Goal: Task Accomplishment & Management: Complete application form

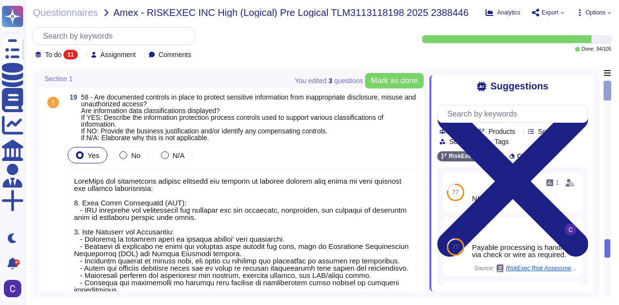
type textarea "RiskExec has implemented several controls and policies to protect against data …"
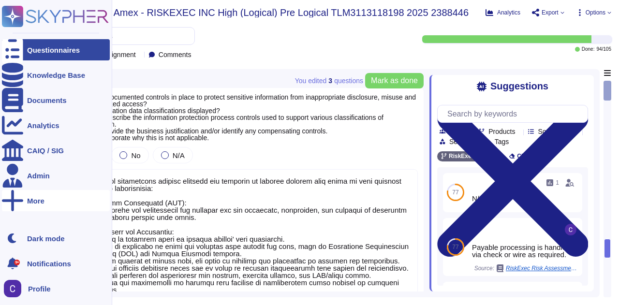
click at [36, 193] on div "More" at bounding box center [56, 200] width 108 height 21
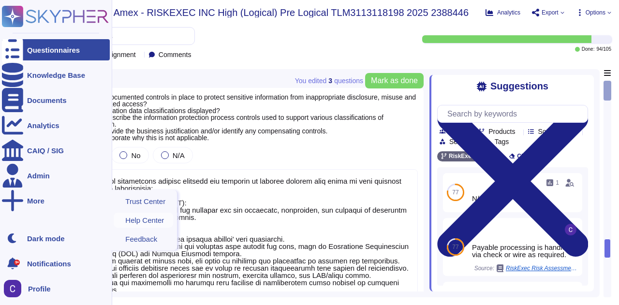
click at [138, 224] on span "Help Center" at bounding box center [144, 220] width 39 height 7
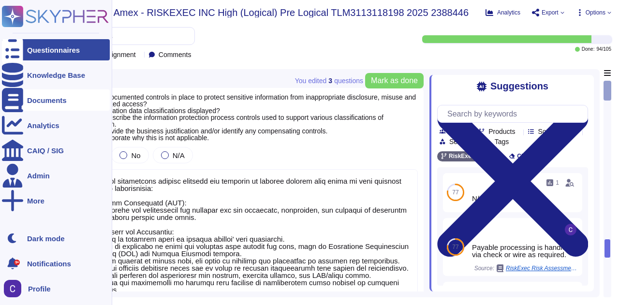
click at [49, 102] on div "Documents" at bounding box center [47, 100] width 40 height 7
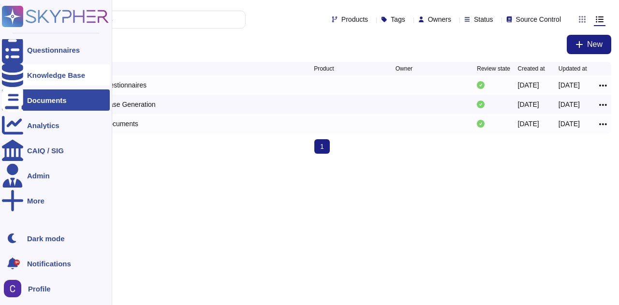
click at [38, 76] on div "Knowledge Base" at bounding box center [56, 75] width 58 height 7
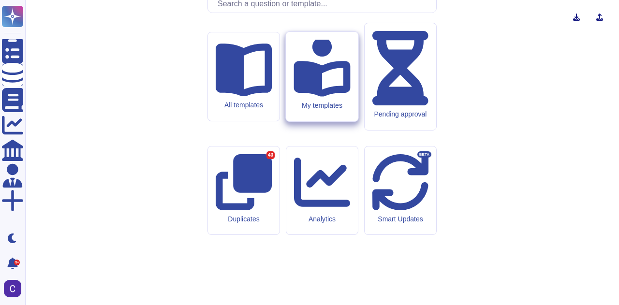
click at [315, 97] on icon at bounding box center [322, 67] width 57 height 60
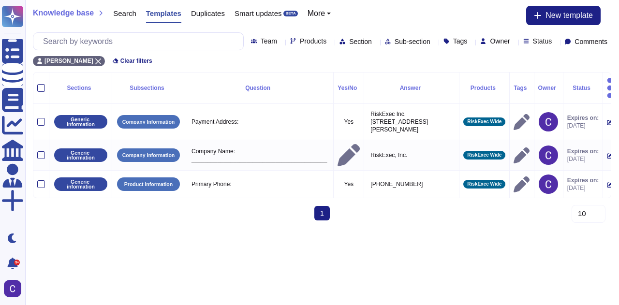
click at [521, 18] on div "Knowledge base Search Templates Duplicates Smart updates BETA More New template" at bounding box center [322, 15] width 579 height 19
click at [531, 18] on button "New template" at bounding box center [563, 15] width 75 height 19
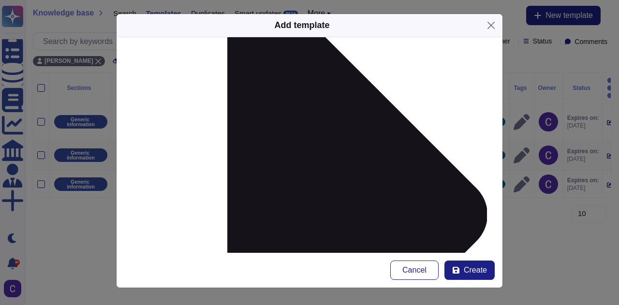
scroll to position [189, 0]
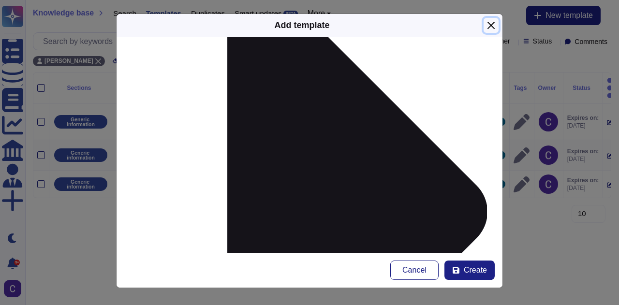
click at [491, 30] on button "Close" at bounding box center [491, 25] width 15 height 15
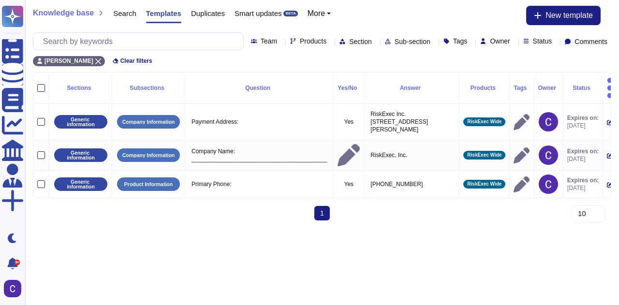
click at [88, 228] on html "Questionnaires Knowledge Base Documents Analytics CAIQ / SIG Admin More Dark mo…" at bounding box center [309, 114] width 619 height 228
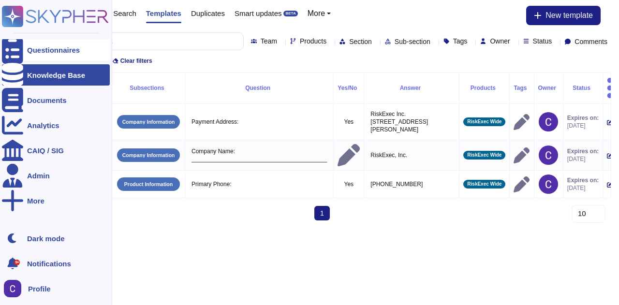
click at [40, 45] on div "Questionnaires" at bounding box center [56, 49] width 108 height 21
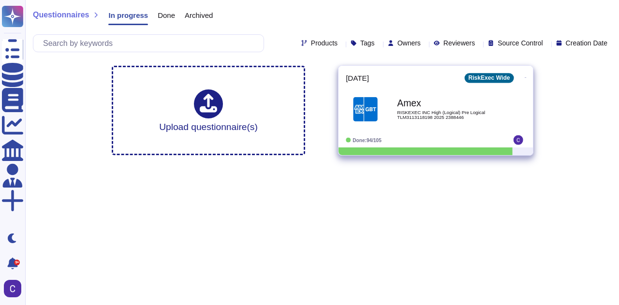
click at [407, 113] on span "RISKEXEC INC High (Logical) Pre Logical TLM3113118198 2025 2388446" at bounding box center [446, 114] width 98 height 9
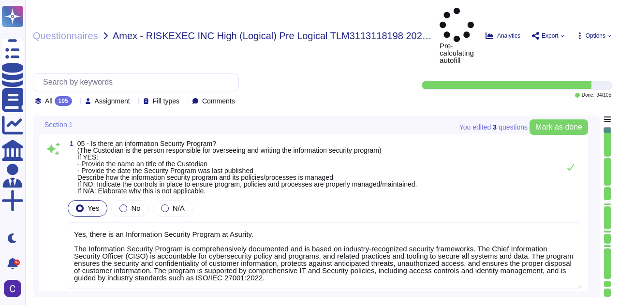
type textarea "Yes, there is an Information Security Program at Asurity. The Information Secur…"
type textarea "Yes, there is an Information Security Program policy in place. The policy is ba…"
type textarea "Yes, our Internet-facing web applications are protected by Web Application Fire…"
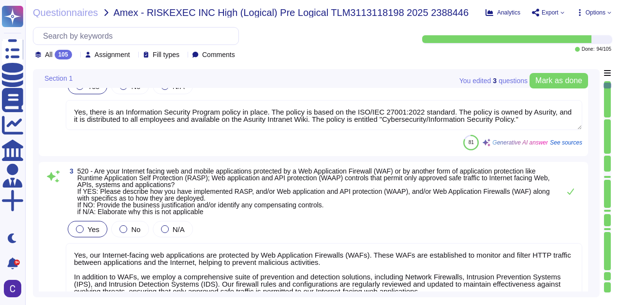
type textarea "Yes, there is a Data Governance and Classification Policy in place at Asurity. …"
type textarea "Yes, our organization has a Security Incident Management policy, which is outli…"
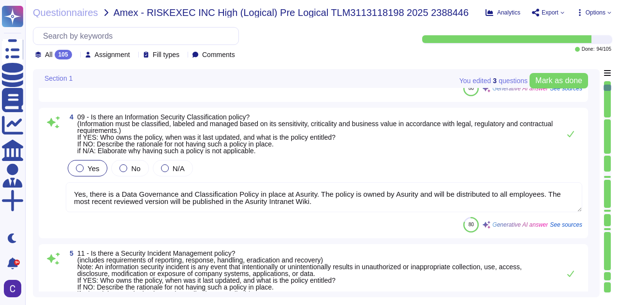
type textarea "Yes, there is an Access Control Policy in place. - The policy is entitled "Risk…"
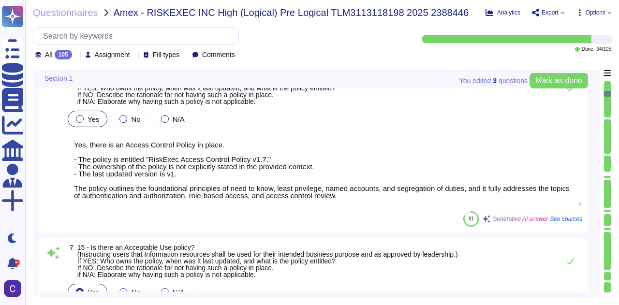
type textarea "Yes, there is an Acceptable Use Policy in place that governs the actions of use…"
type textarea "Yes, there is an Encryption policy in place. - Ownership: The policy is owned b…"
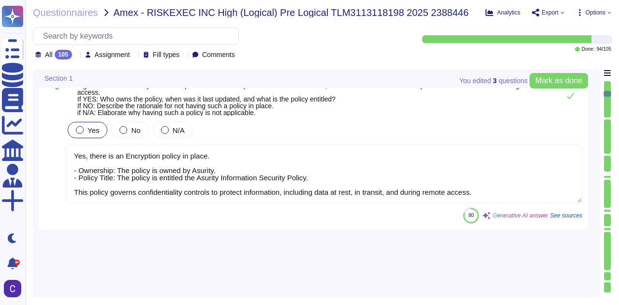
scroll to position [1161, 0]
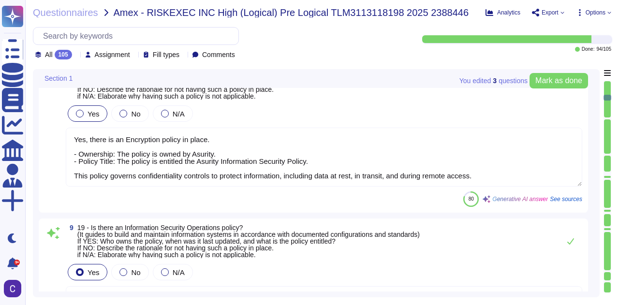
type textarea "Yes, there is an Information Security Operations policy. - Ownership: The polic…"
type textarea "Yes, we have a Data Loss Prevention (DLP) process in place, supported by variou…"
click at [62, 56] on div "105" at bounding box center [63, 55] width 17 height 10
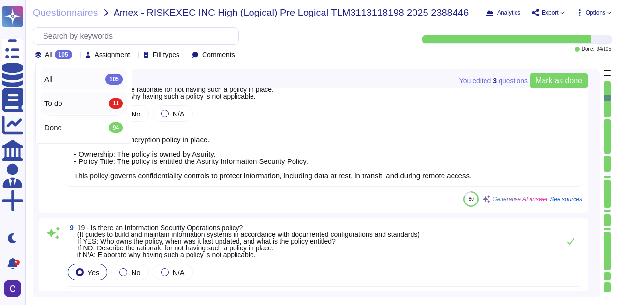
click at [75, 111] on div "To do 11" at bounding box center [84, 103] width 86 height 22
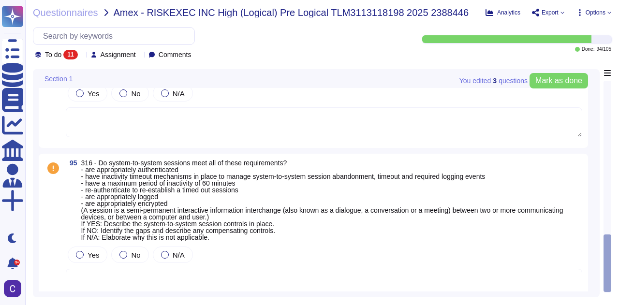
scroll to position [1171, 0]
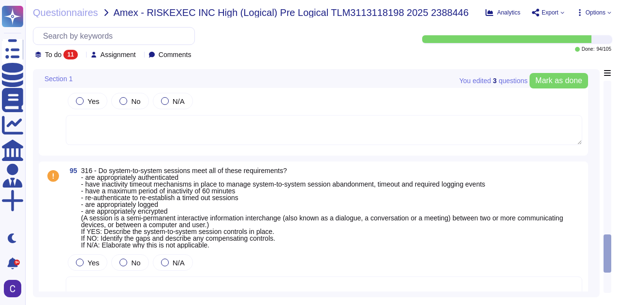
click at [53, 54] on span "To do" at bounding box center [53, 54] width 16 height 7
click at [66, 74] on div "All 105" at bounding box center [84, 79] width 78 height 11
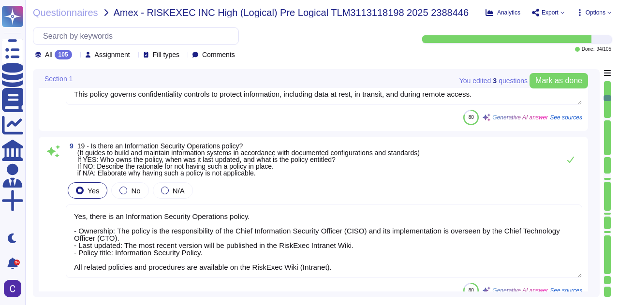
type textarea "Yes, there is an Information Security Operations policy. - Ownership: The polic…"
type textarea "Yes, we have a Data Loss Prevention (DLP) process in place, supported by variou…"
type textarea "Yes, our organization has a comprehensive Threat Intelligence process. The poli…"
type textarea "Yes, there is an Encryption policy in place. - Ownership: The policy is owned b…"
type textarea "Yes, there is an Acceptable Use Policy in place that governs the actions of use…"
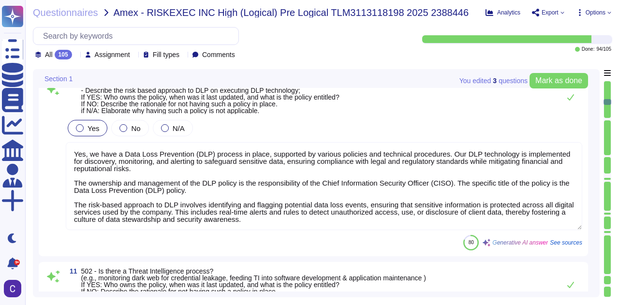
scroll to position [1413, 0]
type textarea "Yes, we have established a comprehensive security awareness training program fo…"
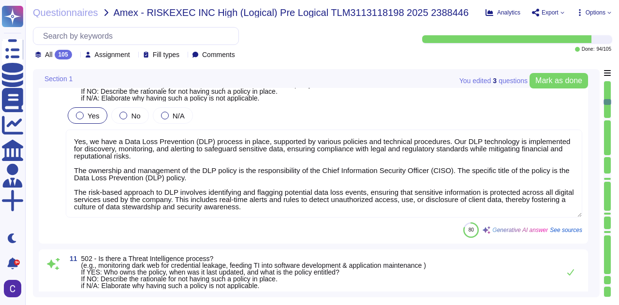
click at [611, 271] on div at bounding box center [607, 255] width 7 height 39
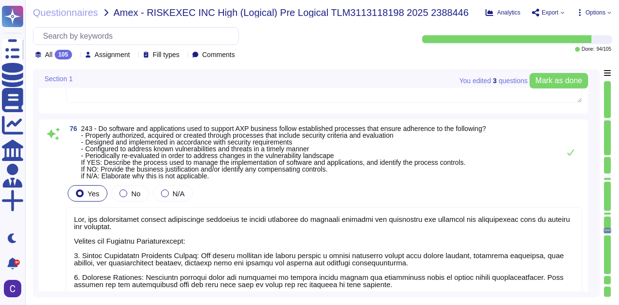
type textarea "Yes, the cryptographic key management lifecycle meets the requirements outlined…"
type textarea "Yes, hashing operations are performed using industry-appropriate algorithms. Ri…"
type textarea "Yes, our organization follows established processes to ensure adherence to secu…"
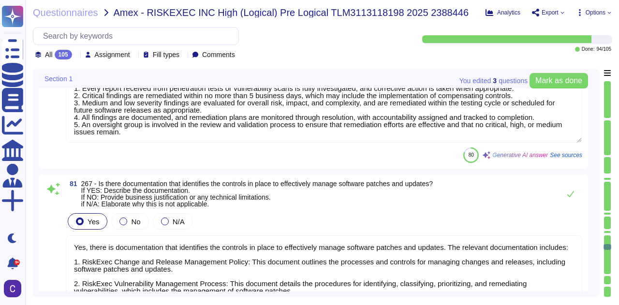
type textarea "Yes, the results of penetration tests are tracked, remediated, and retested unt…"
type textarea "Yes, there is documentation that identifies the controls in place to effectivel…"
type textarea "Yes, software maintenance patches are available in a timely manner. Processes u…"
type textarea "Yes, we have a Software Testing Policy that prohibits the use of production dat…"
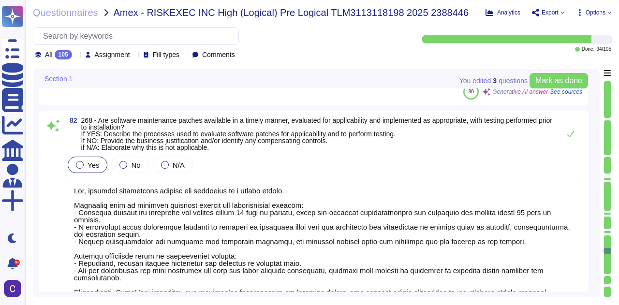
type textarea "Yes, system, application, and security logging are enabled in both production a…"
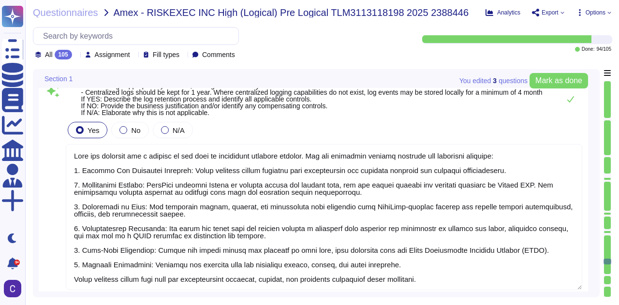
type textarea "Logs are retained for a minimum of one year to facilitate forensic reviews. The…"
type textarea "Yes, the activity logging process meets the general requirements. 1. Logging of…"
type textarea "Yes, logged events include sufficient detail to support incident investigation,…"
type textarea "Yes, logged events include attributes to support security forensics and operati…"
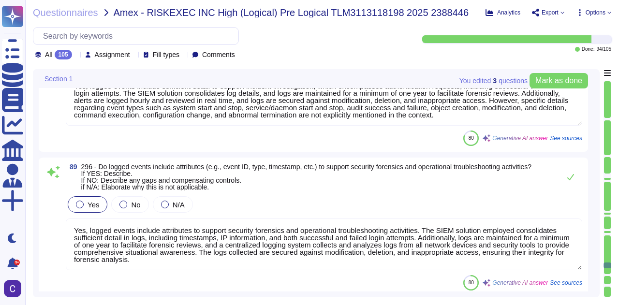
type textarea "Yes, we maintain documentation that identifies the controls in place to effecti…"
type textarea "Yes, systems and applications are hardened to secure and protect from misuse, u…"
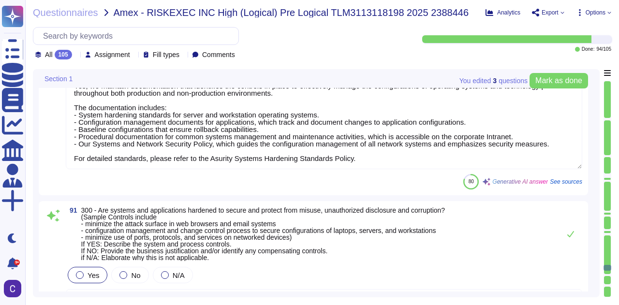
type textarea "We utilize Microsoft Azure for cloud hosting services, which operates in a publ…"
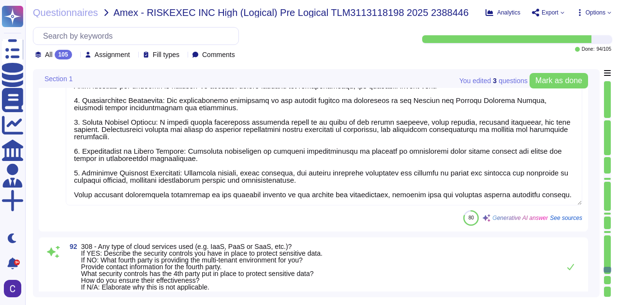
type textarea "Yes, Asurity has a documented and established Change Control program as outline…"
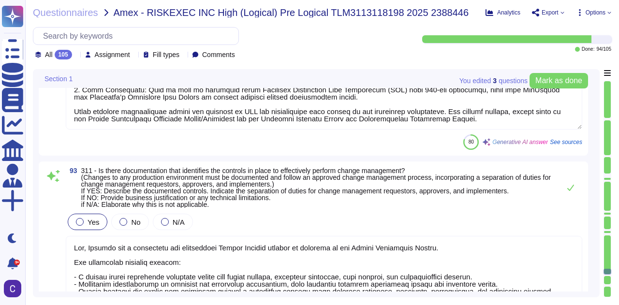
type textarea "Yes, there is a policy that prohibits the installation of unauthorized hardware…"
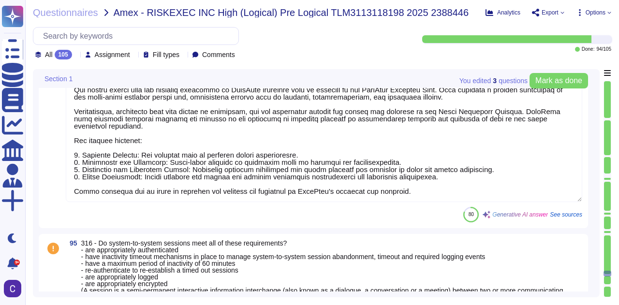
scroll to position [18655, 0]
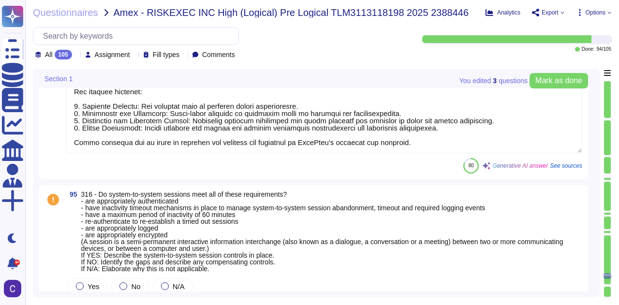
type textarea "Yes, an independent risk, security assessment, or audit is performed on supply …"
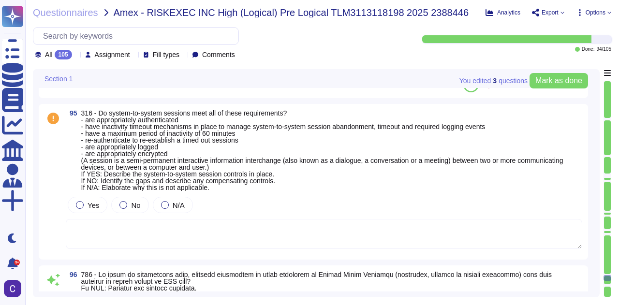
scroll to position [18800, 0]
type textarea "Yes, employees and contractors are required to complete security awareness trai…"
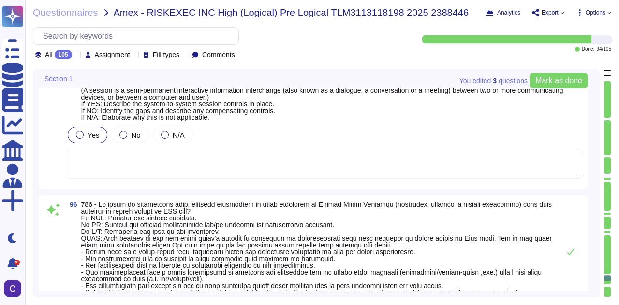
click at [76, 136] on label "Yes" at bounding box center [87, 135] width 23 height 8
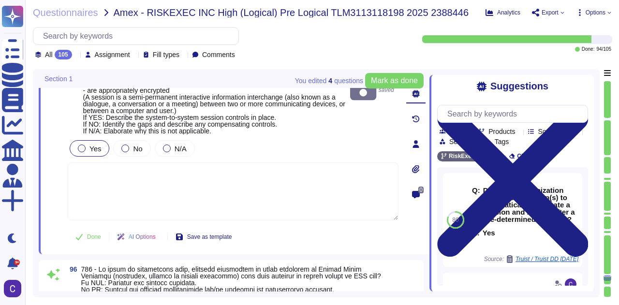
click at [189, 187] on textarea at bounding box center [233, 192] width 331 height 58
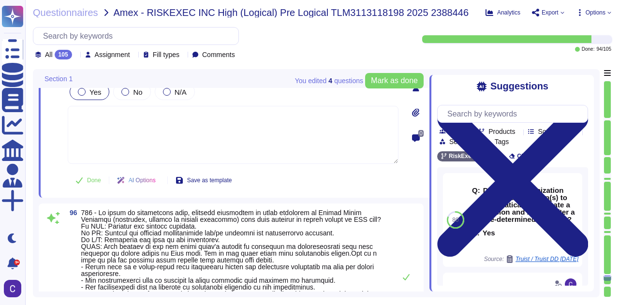
scroll to position [18945, 0]
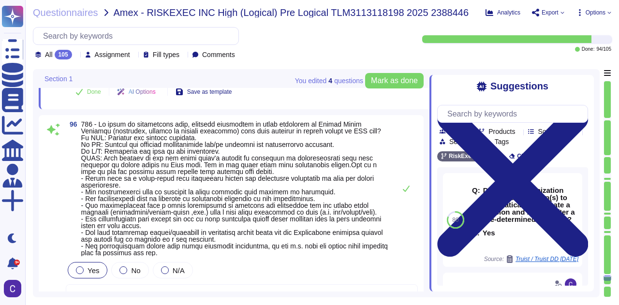
type textarea "Yes, employees and contractors are required to complete security awareness trai…"
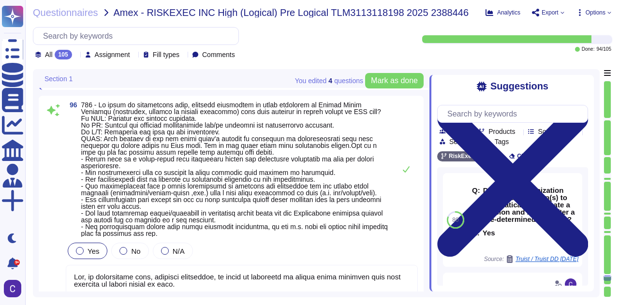
scroll to position [18994, 0]
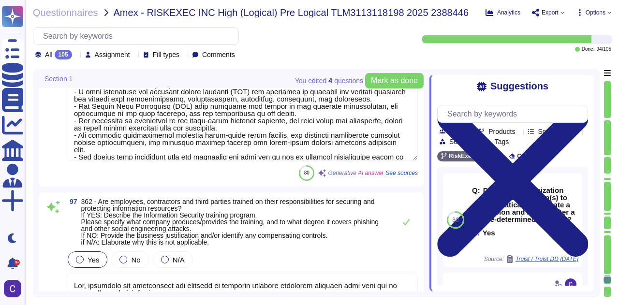
type textarea "Yes, individuals participate in and acknowledge the review of information secur…"
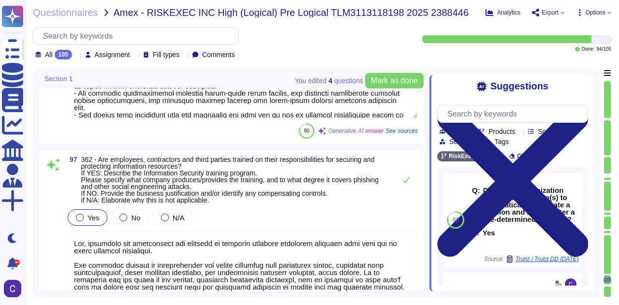
scroll to position [19284, 0]
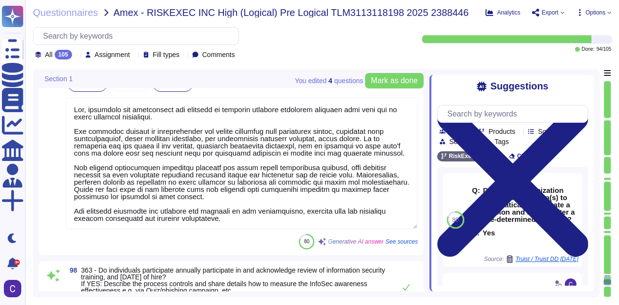
type textarea "Yes, remote workstations are managed to the same standards as in-office worksta…"
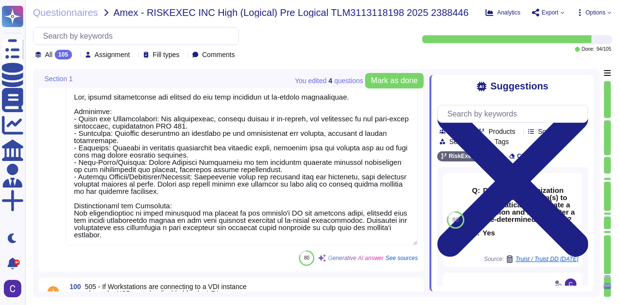
type textarea "Yes, weekly vulnerability scans are performed on remote clients and Internet-ex…"
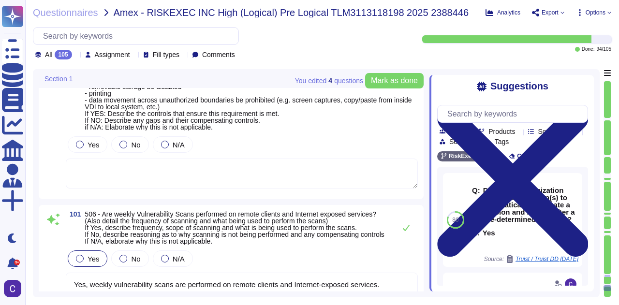
type textarea "- BYOD devices are not used in association with providing services for AXP. - T…"
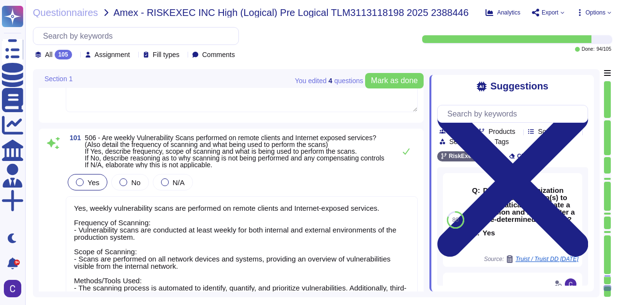
type textarea "Connectivity is restricted to be only via an encrypted VPN. Split tunneling is …"
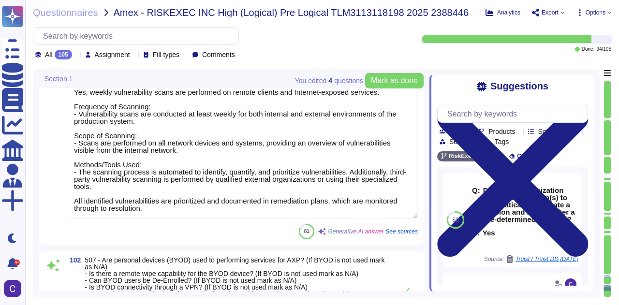
scroll to position [20300, 0]
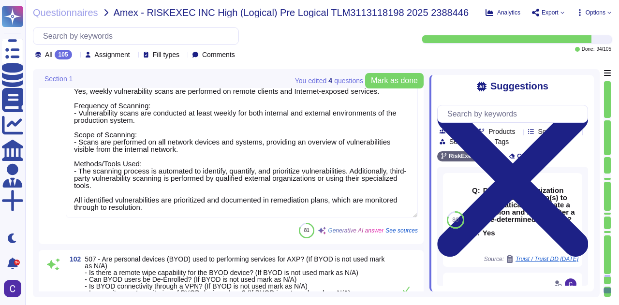
click at [609, 282] on div at bounding box center [607, 280] width 7 height 8
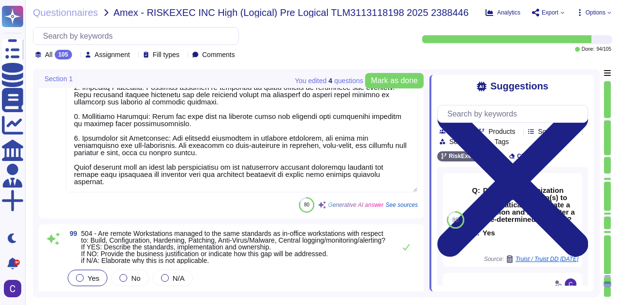
type textarea "Yes, employees and contractors are required to complete security awareness trai…"
type textarea "Yes, individuals participate in and acknowledge the review of information secur…"
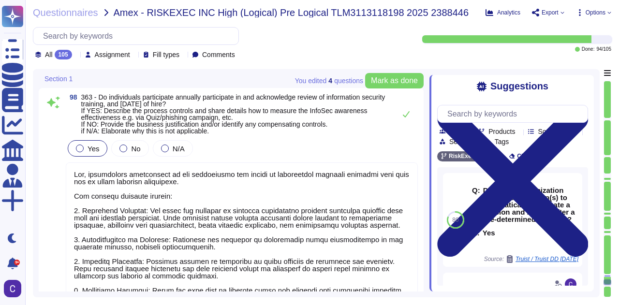
scroll to position [19518, 0]
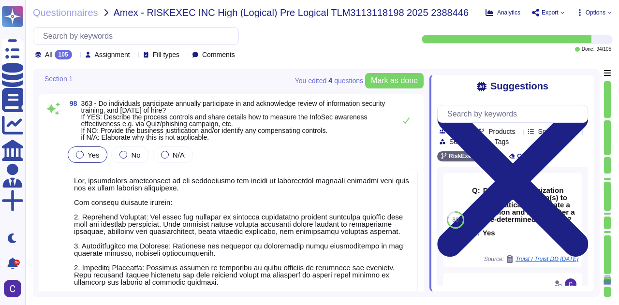
click at [606, 285] on div at bounding box center [607, 285] width 7 height 2
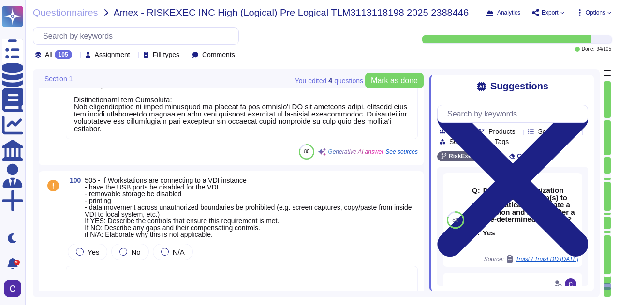
type textarea "Yes, weekly vulnerability scans are performed on remote clients and Internet-ex…"
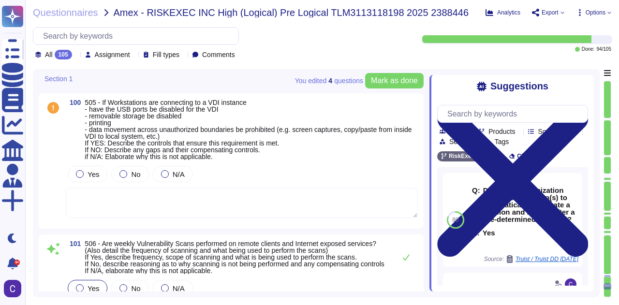
scroll to position [20083, 0]
type textarea "- BYOD devices are not used in association with providing services for AXP. - T…"
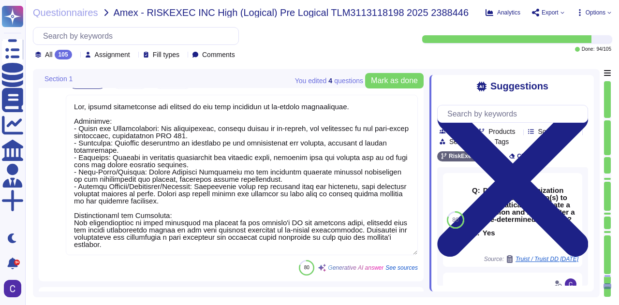
type textarea "Yes, individuals participate in and acknowledge the review of information secur…"
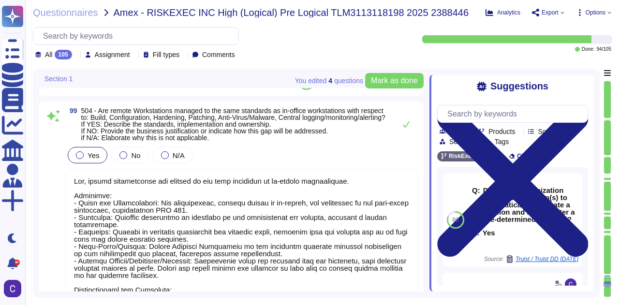
scroll to position [19793, 0]
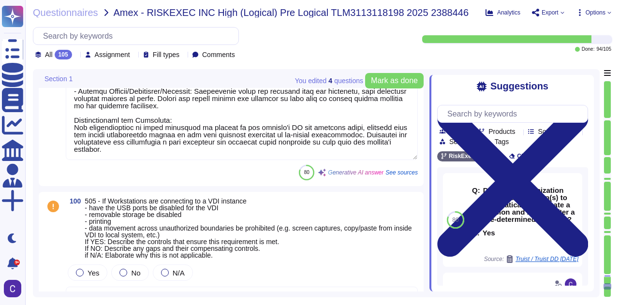
type textarea "- BYOD devices are not used in association with providing services for AXP. - T…"
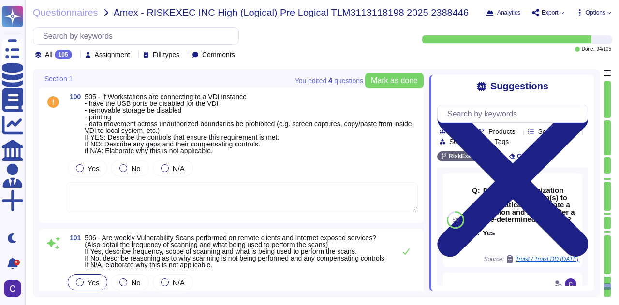
click at [123, 208] on textarea at bounding box center [242, 197] width 352 height 30
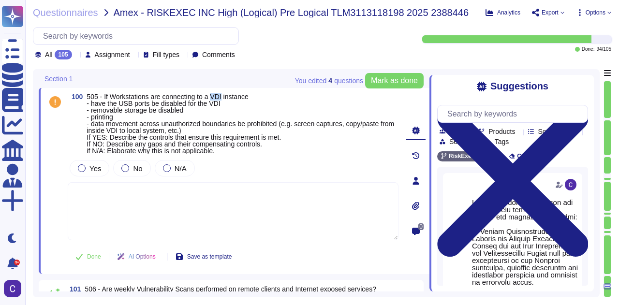
drag, startPoint x: 216, startPoint y: 103, endPoint x: 225, endPoint y: 104, distance: 9.7
click at [225, 104] on span "505 - If Workstations are connecting to a VDI instance - have the USB ports be …" at bounding box center [241, 124] width 308 height 62
copy span "VDI"
click at [249, 119] on span "505 - If Workstations are connecting to a VDI instance - have the USB ports be …" at bounding box center [243, 123] width 312 height 61
click at [84, 172] on div at bounding box center [82, 168] width 8 height 8
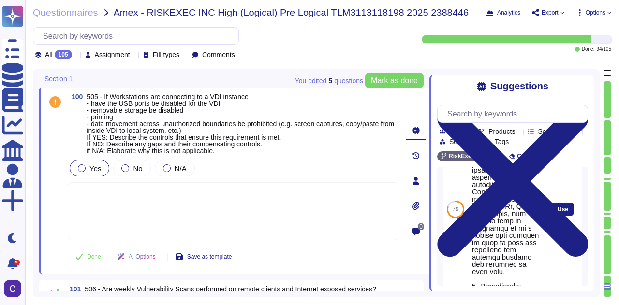
scroll to position [290, 0]
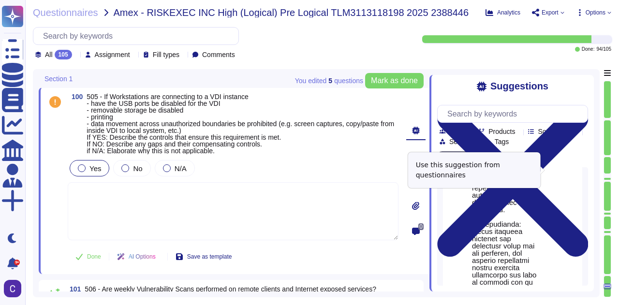
click at [558, 150] on span "Use" at bounding box center [563, 148] width 11 height 6
type textarea "Removable media protection and restrictions are supported through the following…"
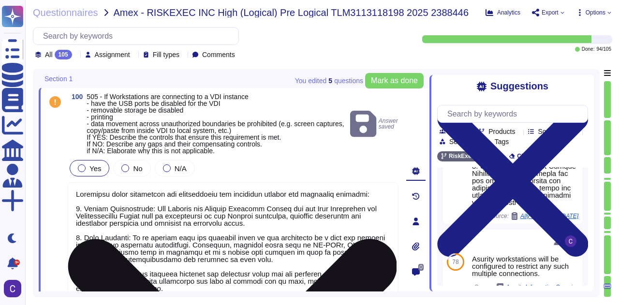
scroll to position [0, 0]
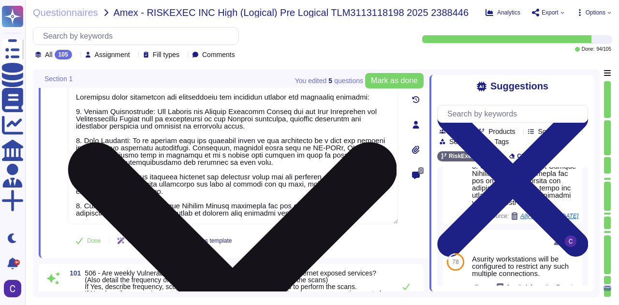
type textarea "- BYOD devices are not used in association with providing services for AXP. - T…"
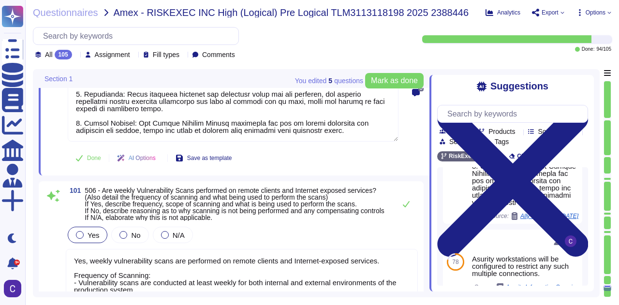
scroll to position [20276, 0]
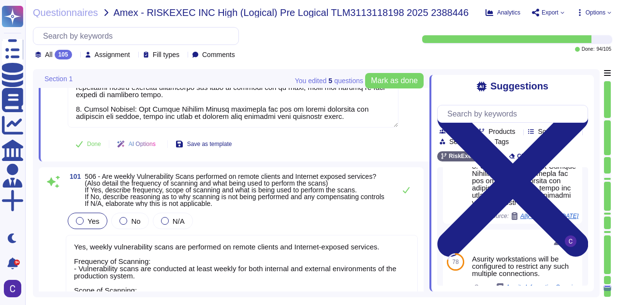
click at [605, 119] on div at bounding box center [607, 119] width 7 height 2
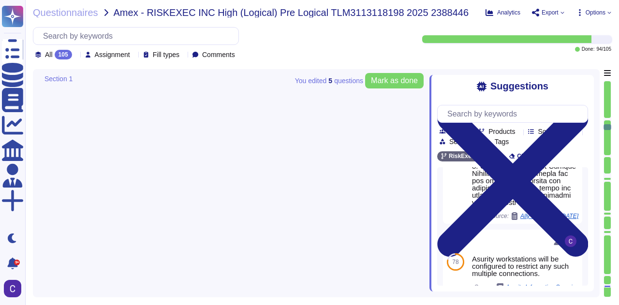
type textarea "Yes, controls are in place to securely dispose of data, both for media and digi…"
type textarea "Yes, sensitive information is appropriately protected according to its classifi…"
type textarea "Yes, controls are in place to ensure that systems and processes prohibit the un…"
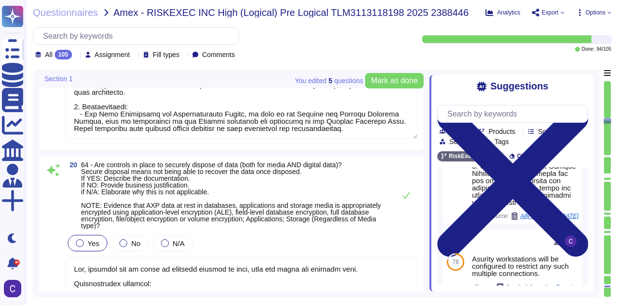
type textarea "Yes, a documented process is in place to ensure sensitive information is identi…"
type textarea "RiskExec has implemented several controls and policies to protect against data …"
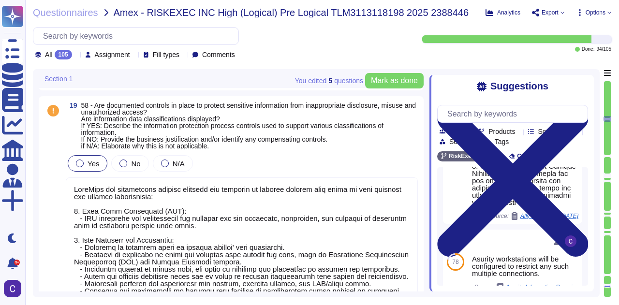
scroll to position [2988, 0]
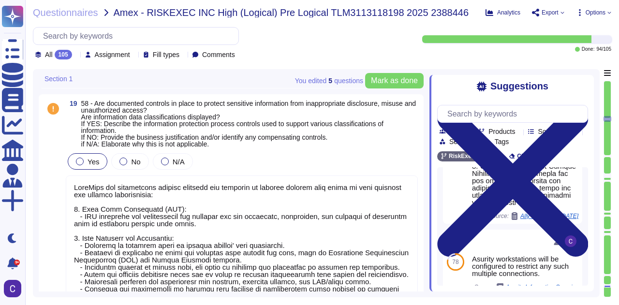
click at [609, 152] on div at bounding box center [607, 137] width 7 height 35
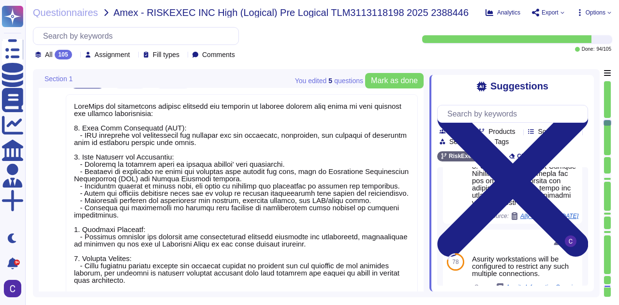
type textarea "Yes, sensitive information is appropriately protected according to its classifi…"
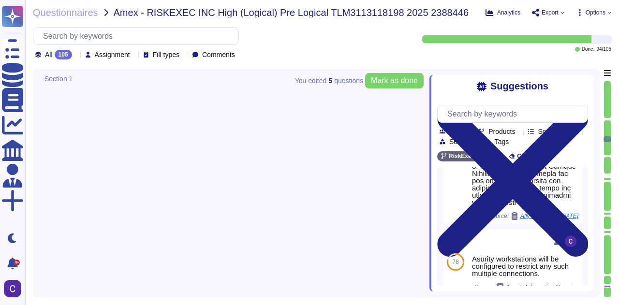
type textarea "Yes, the strength of the authentication selected and implemented is proportiona…"
type textarea "Yes, segregation of duties is documented. The documentation includes the author…"
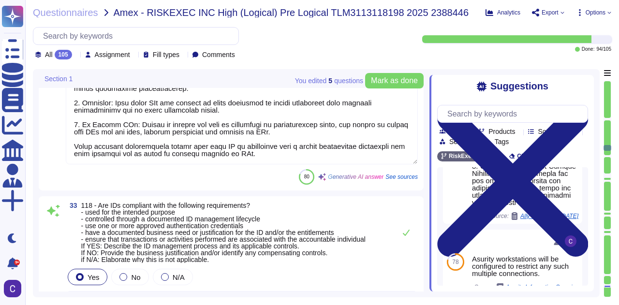
type textarea "Yes, each user ID is associated with a single accountable individual, ensuring …"
type textarea "Yes, our IDs are compliant with the specified requirements. ID Management Proce…"
type textarea "Yes, User IDs are compliant with the specified requirements. ID Management Proc…"
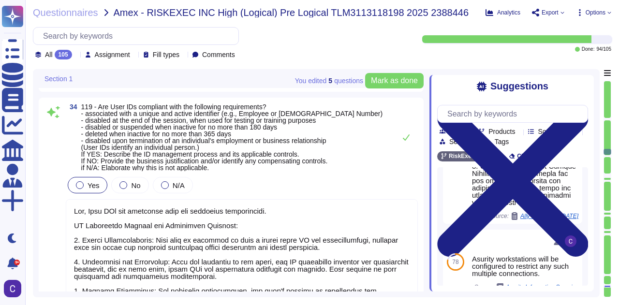
type textarea "Yes, access is reviewed periodically for accuracy and appropriateness based on …"
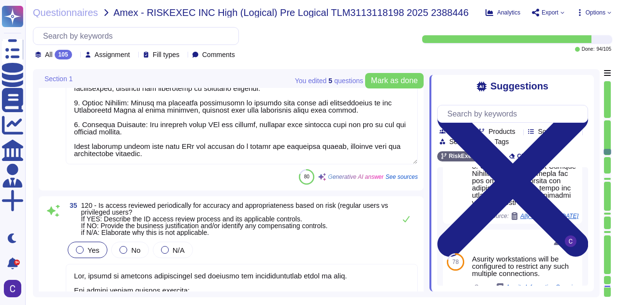
type textarea "Yes, Service IDs comply with the lifecycle management requirements. - Service I…"
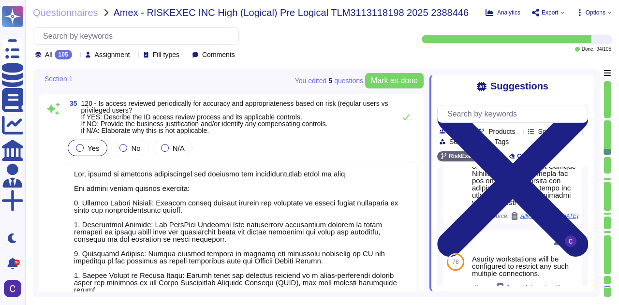
scroll to position [0, 0]
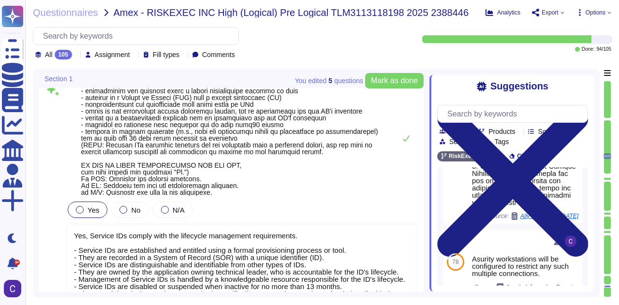
type textarea "Yes, Computer IDs are compliant with the requirements. Process controls include…"
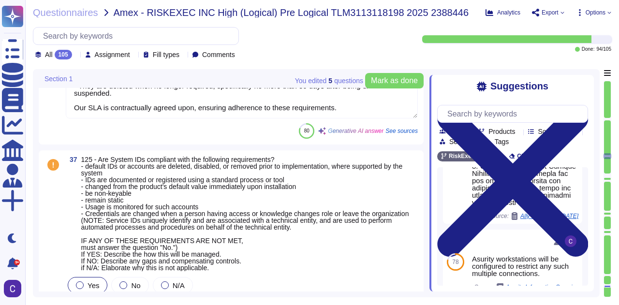
scroll to position [8218, 0]
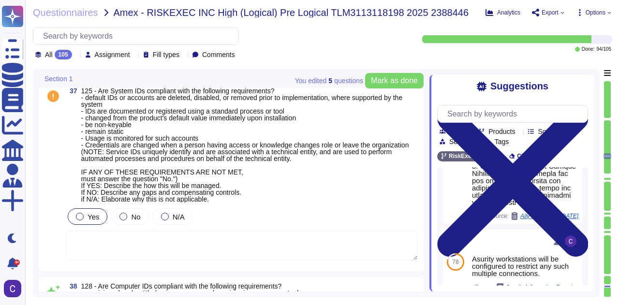
type textarea "Yes, controls are in place to effectively manage passwords for employee-facing …"
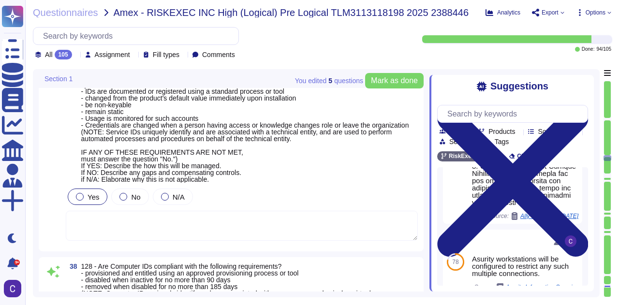
click at [180, 230] on textarea at bounding box center [242, 226] width 352 height 30
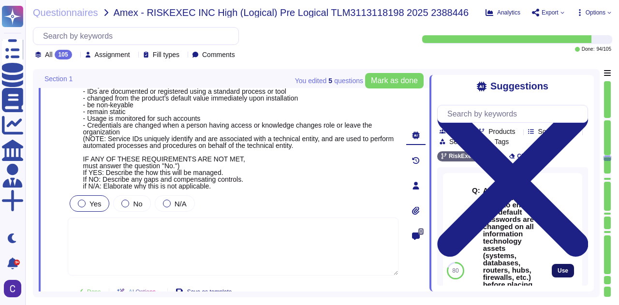
click at [552, 275] on button "Use" at bounding box center [563, 271] width 22 height 14
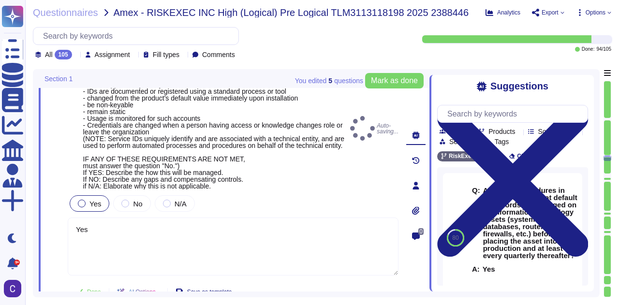
type textarea "Yes"
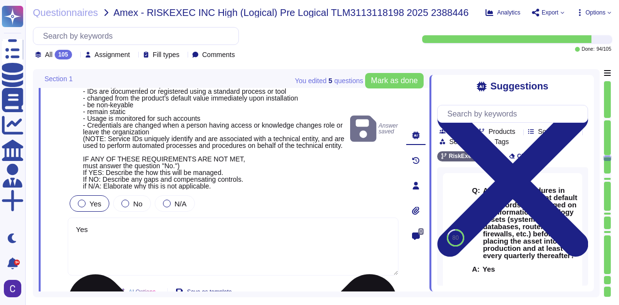
drag, startPoint x: 116, startPoint y: 243, endPoint x: 114, endPoint y: 255, distance: 11.8
click at [114, 255] on textarea "Yes" at bounding box center [233, 247] width 331 height 58
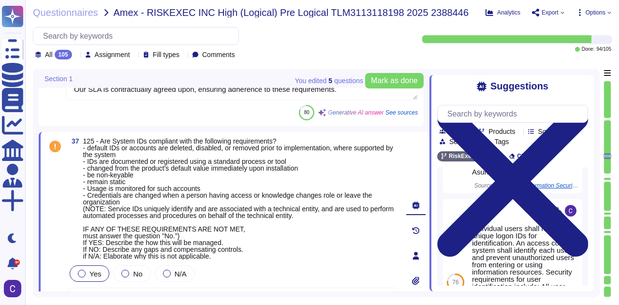
scroll to position [8218, 0]
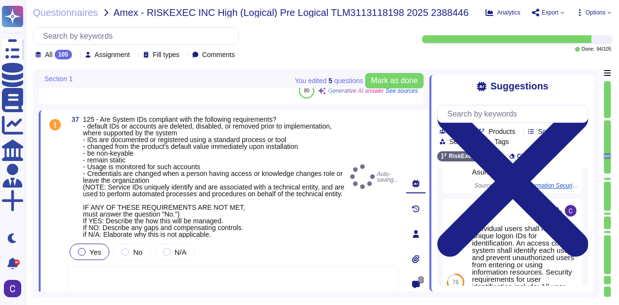
click at [418, 233] on icon at bounding box center [416, 234] width 8 height 8
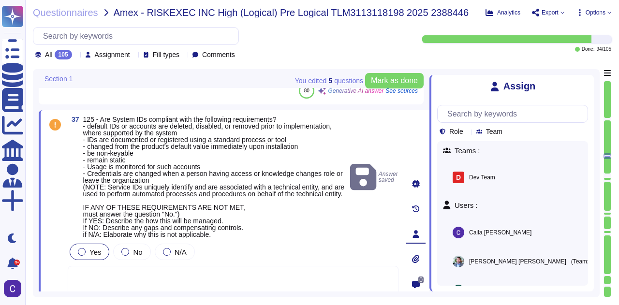
click at [418, 282] on div "0" at bounding box center [415, 284] width 19 height 19
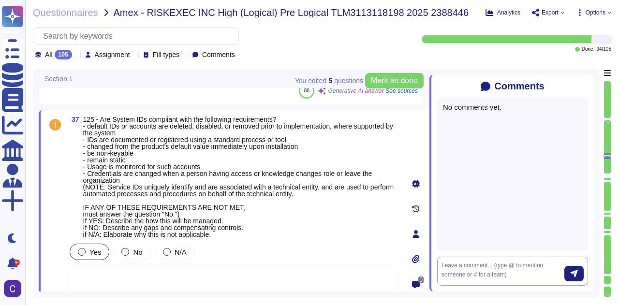
click at [471, 261] on textarea at bounding box center [503, 271] width 123 height 20
type textarea "@[PERSON_NAME] can you confirm that we do ALL of these?"
click at [569, 273] on button "submit" at bounding box center [574, 273] width 19 height 15
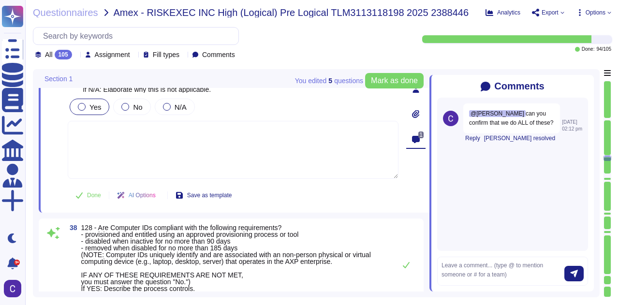
type textarea "Yes, controls are in place to effectively manage passwords for employee-facing …"
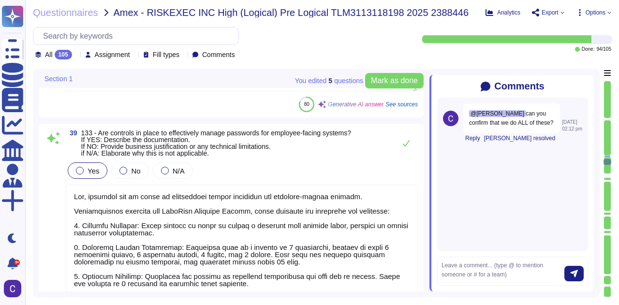
type textarea "Yes, there are controls in place to ensure that authentication credentials are …"
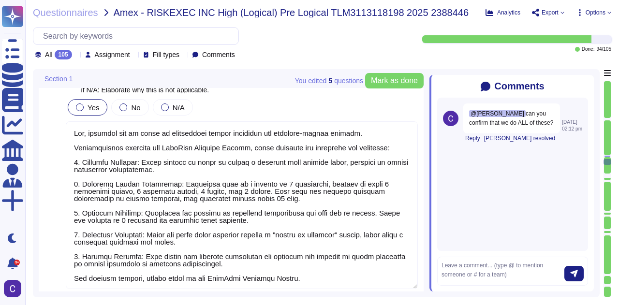
click at [609, 175] on div at bounding box center [607, 176] width 7 height 4
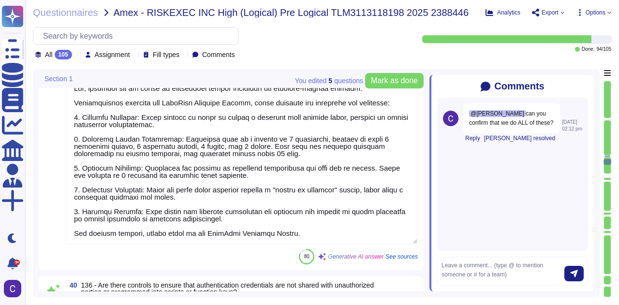
type textarea "Strong passwords should follow the password construction guidelines outlined be…"
type textarea "- Passwords must be unique from the previous 24 passwords of the user, and any …"
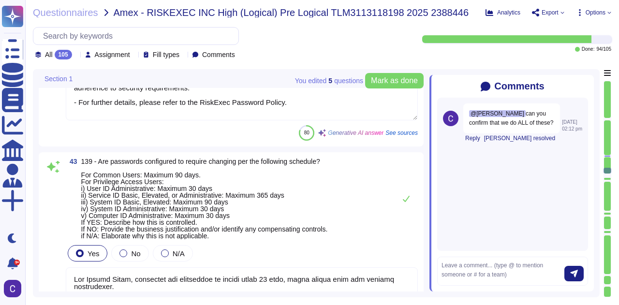
type textarea "For Common Users, passwords are [SECURITY_DATA] to expire every 90 days, which …"
type textarea "Yes, after 5 unsuccessful sign-in attempts, the user will be locked out for a m…"
type textarea "Yes, authentication credentials meet the specified requirements. 1. Stored sepa…"
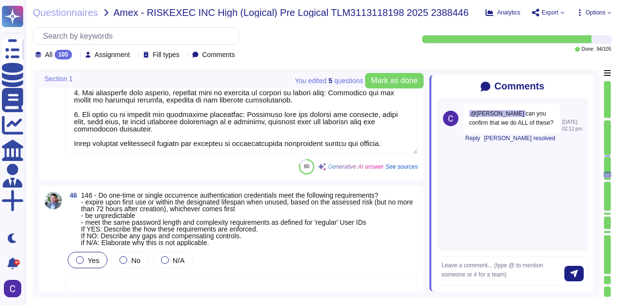
type textarea "Wireless access to information systems is restricted. The controls in place inc…"
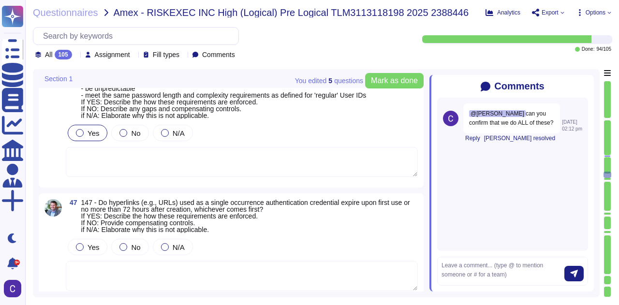
scroll to position [10531, 0]
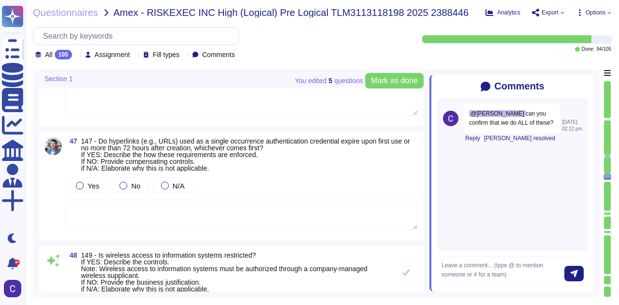
click at [610, 211] on div at bounding box center [607, 212] width 7 height 2
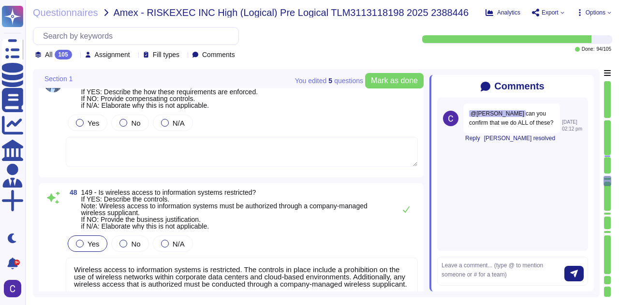
type textarea "Yes, controls are in place to lock the user interface of a device after a maxim…"
type textarea "Yes, information is created, stored, and managed using only approved systems, e…"
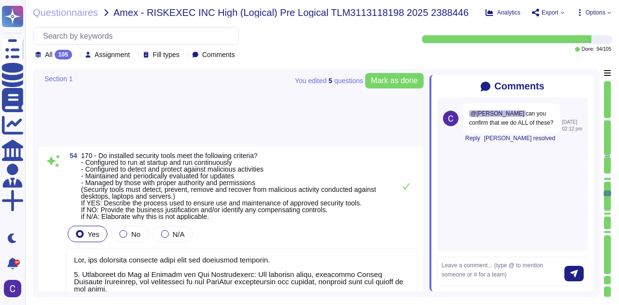
type textarea "Yes, monitoring and managing network traffic has been documented. The documenta…"
type textarea "Yes, network traffic is monitored, controlled, managed, and periodically evalua…"
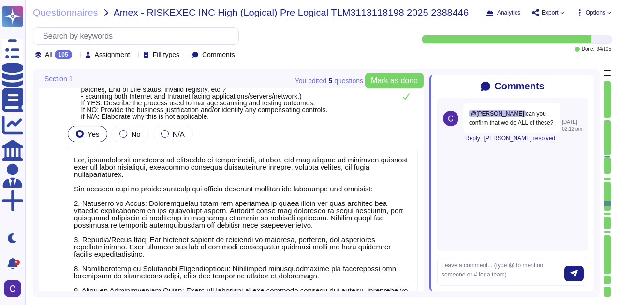
type textarea "Yes, our security control measures, including firewalls, permit only approved d…"
type textarea "Yes, vulnerability scanning is performed on applications, servers, and the netw…"
type textarea "Yes, periodic penetration testing is performed on applications, servers, and ne…"
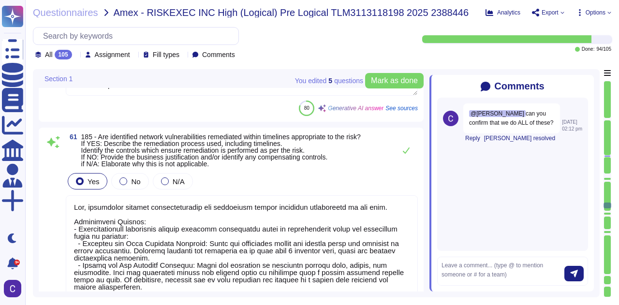
type textarea "Yes, identified network vulnerabilities are remediated within timelines appropr…"
type textarea "Yes, there are documented operating procedures in place for security requiremen…"
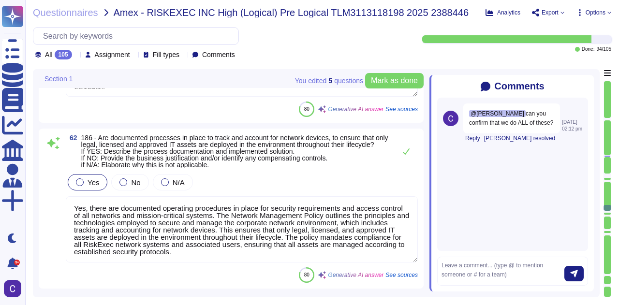
type textarea "No, not all end user access to the Internet is conducted through a user proxy. …"
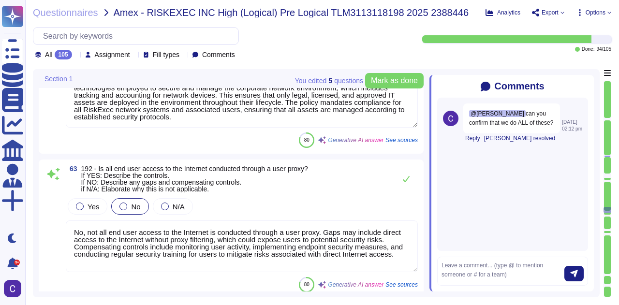
type textarea "Yes, direct network access to Production and Non-Production servers is restrict…"
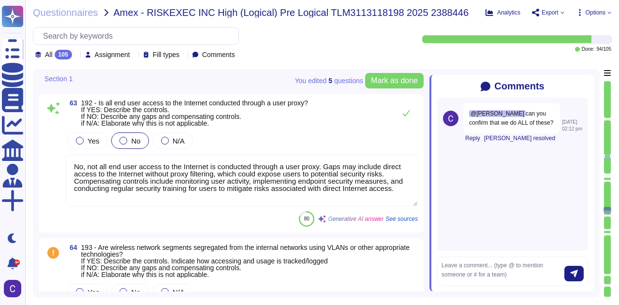
scroll to position [14439, 0]
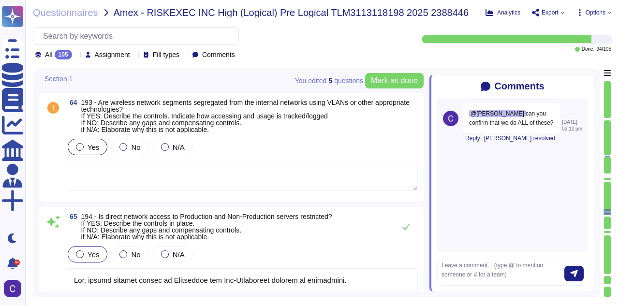
click at [91, 151] on span "Yes" at bounding box center [94, 147] width 12 height 8
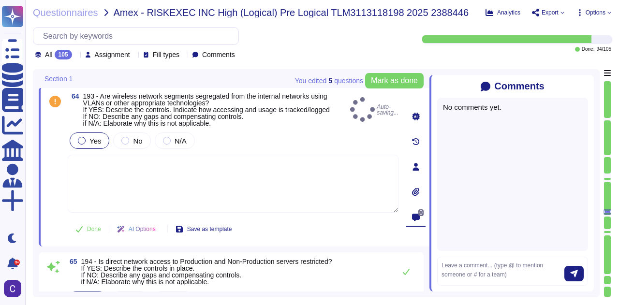
type textarea "Yes, direct network access to Production and Non-Production servers is restrict…"
click at [162, 185] on textarea at bounding box center [233, 184] width 331 height 58
click at [413, 120] on icon at bounding box center [416, 117] width 8 height 8
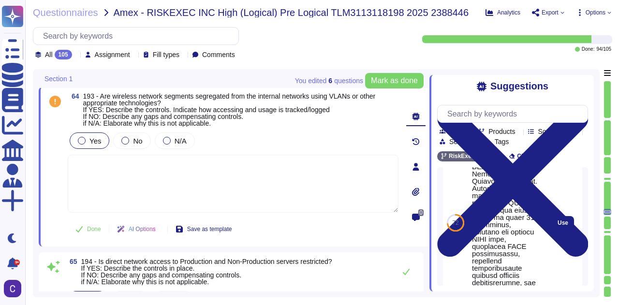
scroll to position [541, 0]
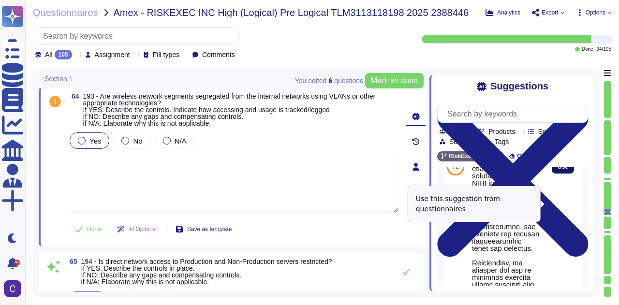
click at [560, 170] on span "Use" at bounding box center [563, 167] width 11 height 6
type textarea "Yes, our organization follows security industry best practices for wireless net…"
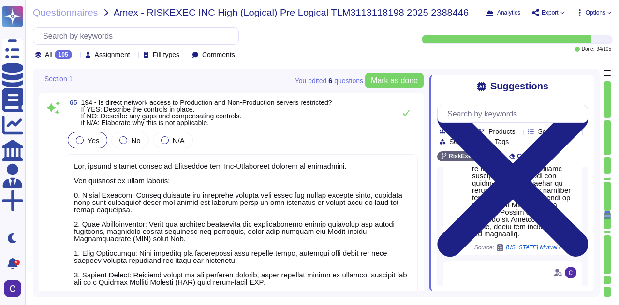
scroll to position [14729, 0]
type textarea "Yes, firewalls are used when connecting our trusted network to an untrusted net…"
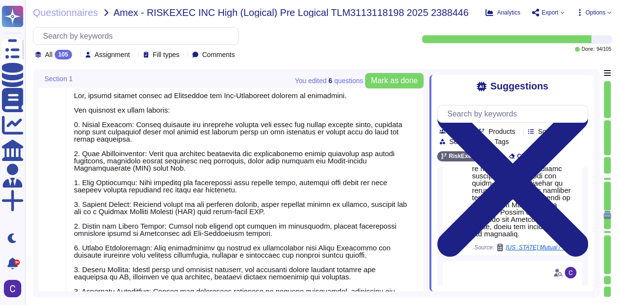
scroll to position [0, 0]
click at [605, 230] on div at bounding box center [607, 230] width 7 height 2
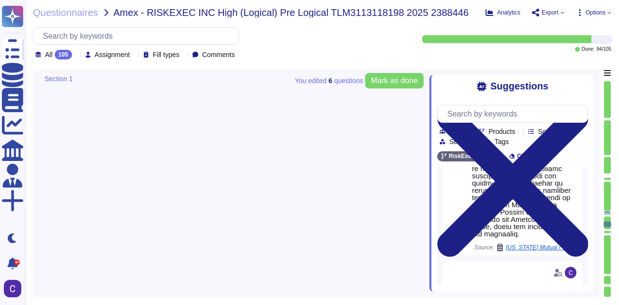
type textarea "Intrusion Prevention systems are used for monitoring and analyzing traffic comi…"
type textarea "Yes, firewall rules and configurations are reviewed and updated regularly to ma…"
type textarea "Yes, remote access to information systems requires valid business justification…"
type textarea "Yes, all AXP data or information is encrypted while at rest and in transit. - A…"
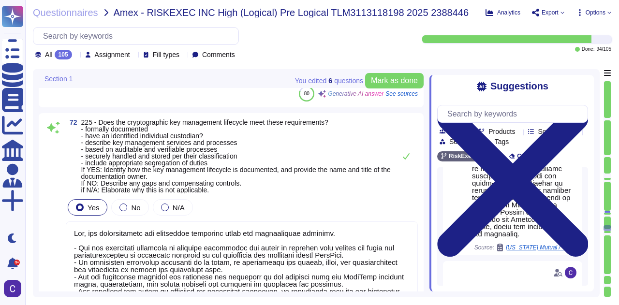
type textarea "Yes, the cryptographic key management lifecycle meets the requirements outlined…"
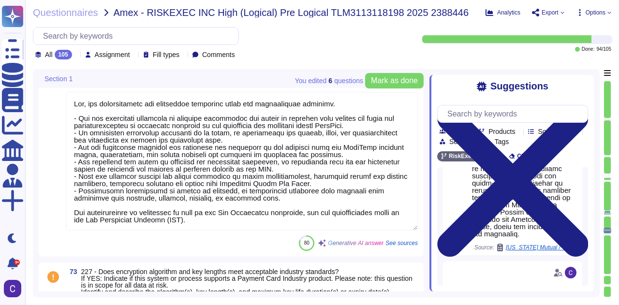
type textarea "Yes, hashing operations are performed using industry-appropriate algorithms. Ri…"
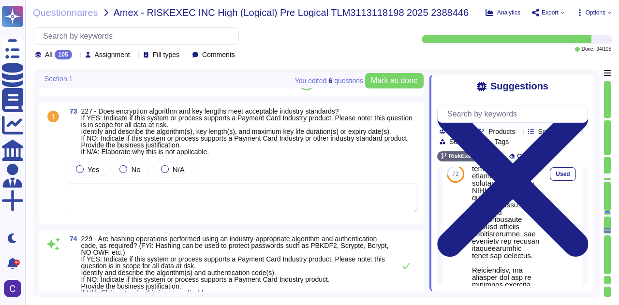
scroll to position [16374, 0]
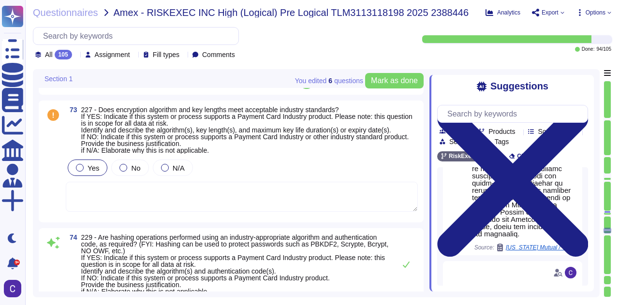
click at [82, 172] on div at bounding box center [80, 168] width 8 height 8
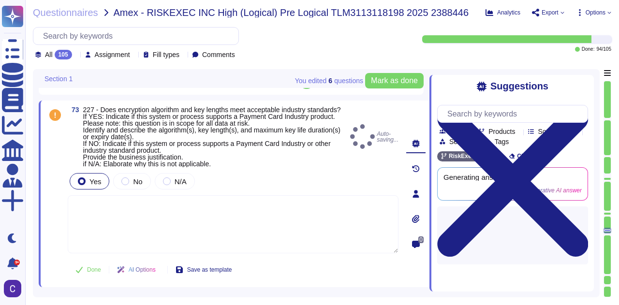
scroll to position [0, 0]
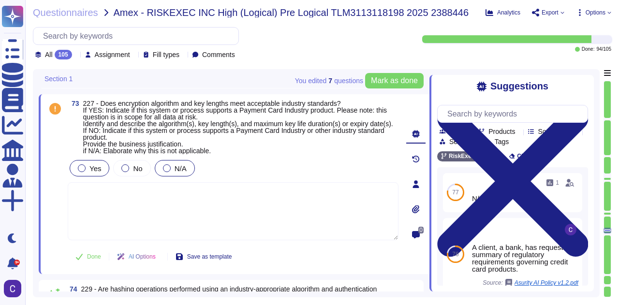
click at [168, 177] on div "N/A" at bounding box center [175, 168] width 40 height 16
click at [90, 173] on span "Yes" at bounding box center [96, 168] width 12 height 8
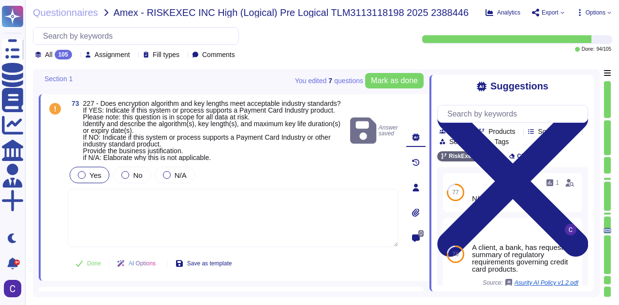
click at [177, 215] on textarea at bounding box center [233, 218] width 331 height 58
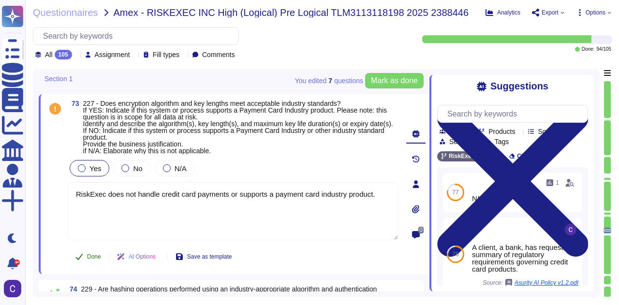
click at [101, 262] on button "Done" at bounding box center [88, 256] width 41 height 19
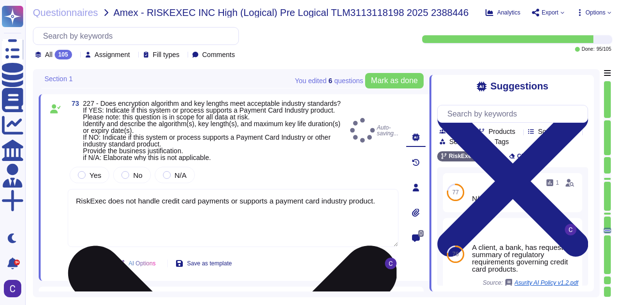
type textarea "RiskExec does not handle credit card payments or supports a payment card indust…"
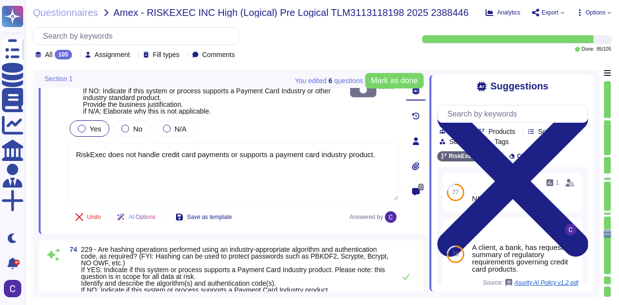
type textarea "Yes, our organization follows established processes to ensure adherence to secu…"
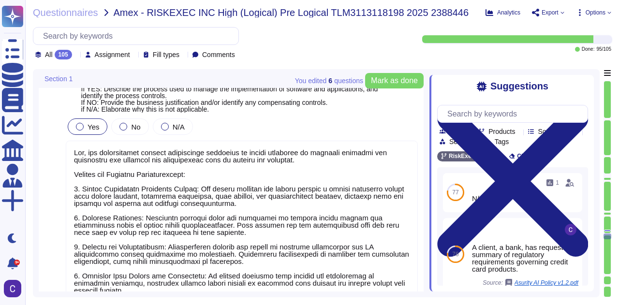
scroll to position [17003, 0]
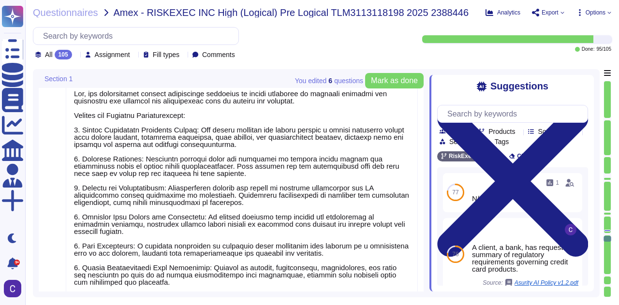
type textarea "Yes, our organization has a documented process for ensuring application securit…"
